Goal: Navigation & Orientation: Find specific page/section

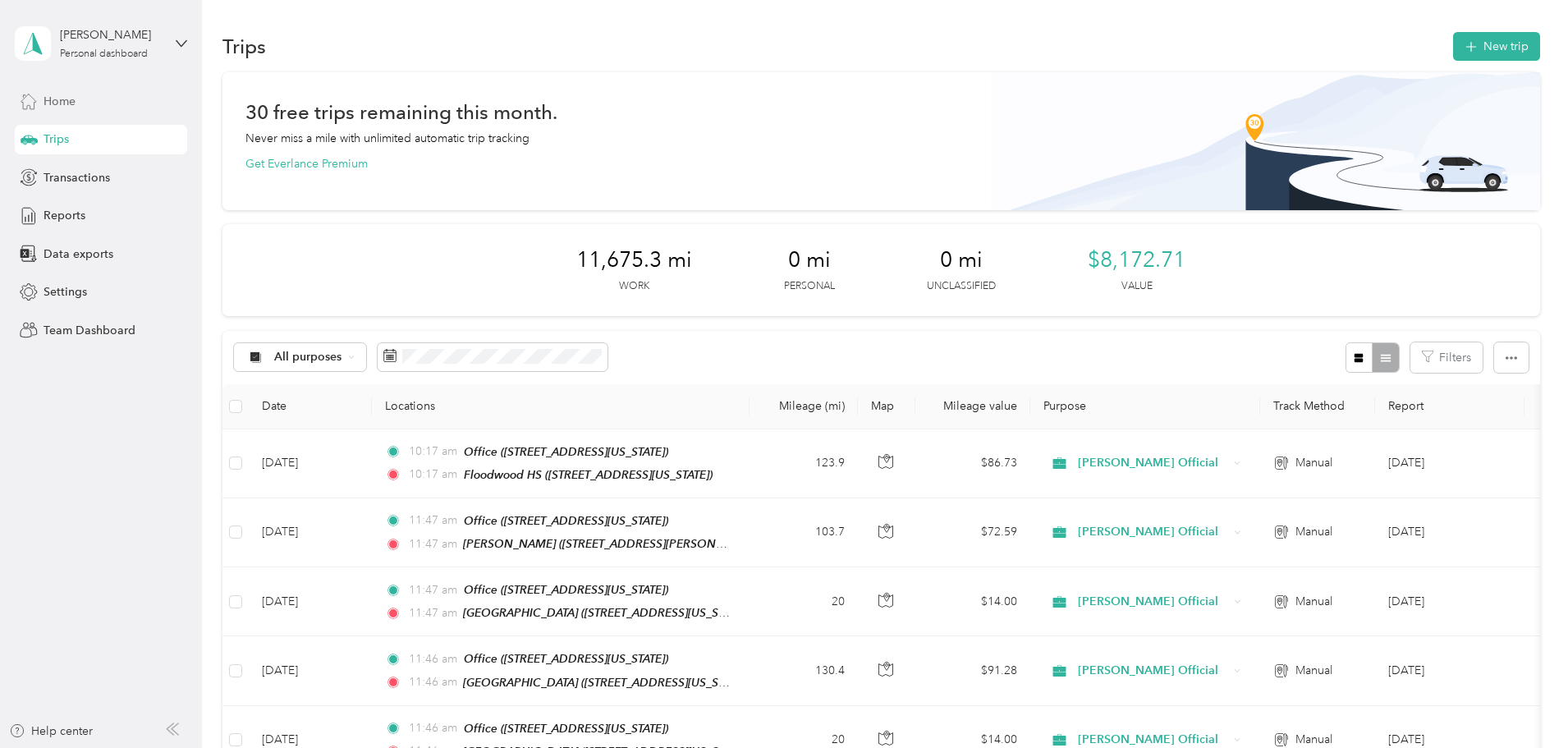
click at [81, 105] on div "Home" at bounding box center [101, 100] width 172 height 29
